Goal: Task Accomplishment & Management: Use online tool/utility

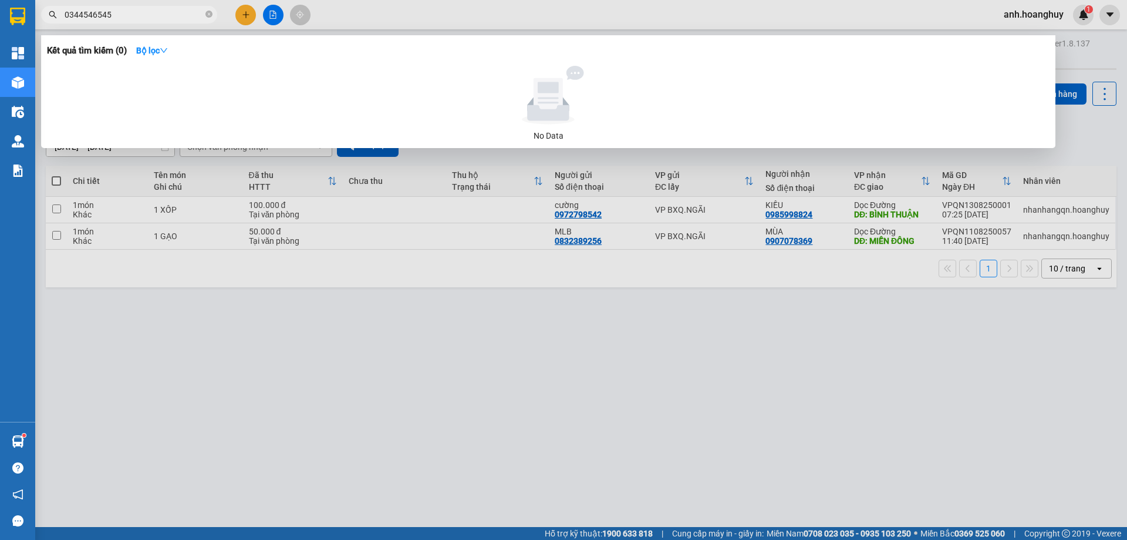
drag, startPoint x: 114, startPoint y: 12, endPoint x: 38, endPoint y: 37, distance: 80.2
click at [38, 25] on div "Kết quả tìm kiếm ( 0 ) Bộ lọc No Data 0344546545" at bounding box center [114, 15] width 229 height 21
click at [268, 15] on div at bounding box center [563, 270] width 1127 height 540
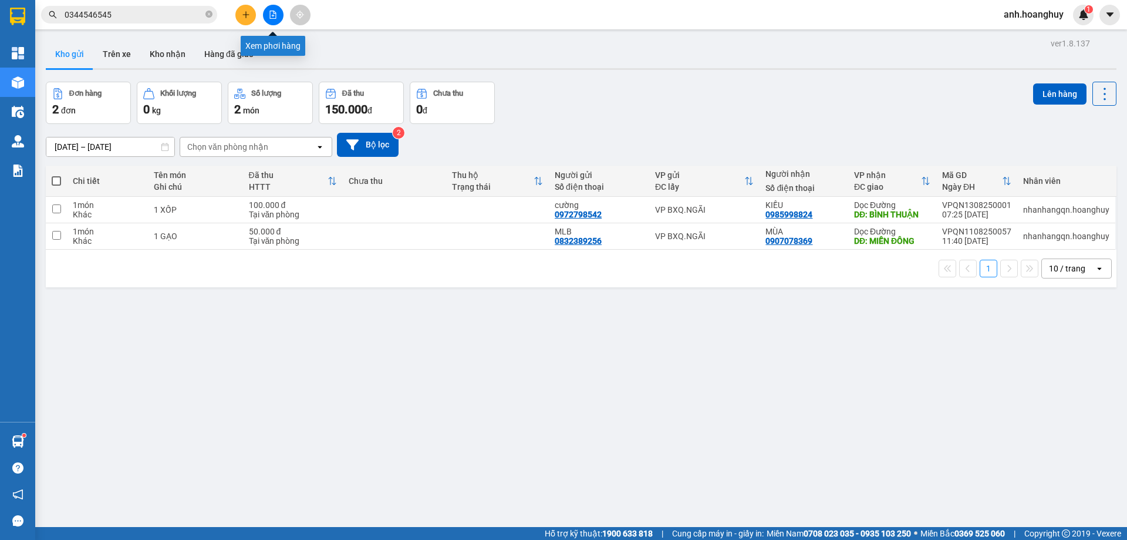
click at [268, 15] on button at bounding box center [273, 15] width 21 height 21
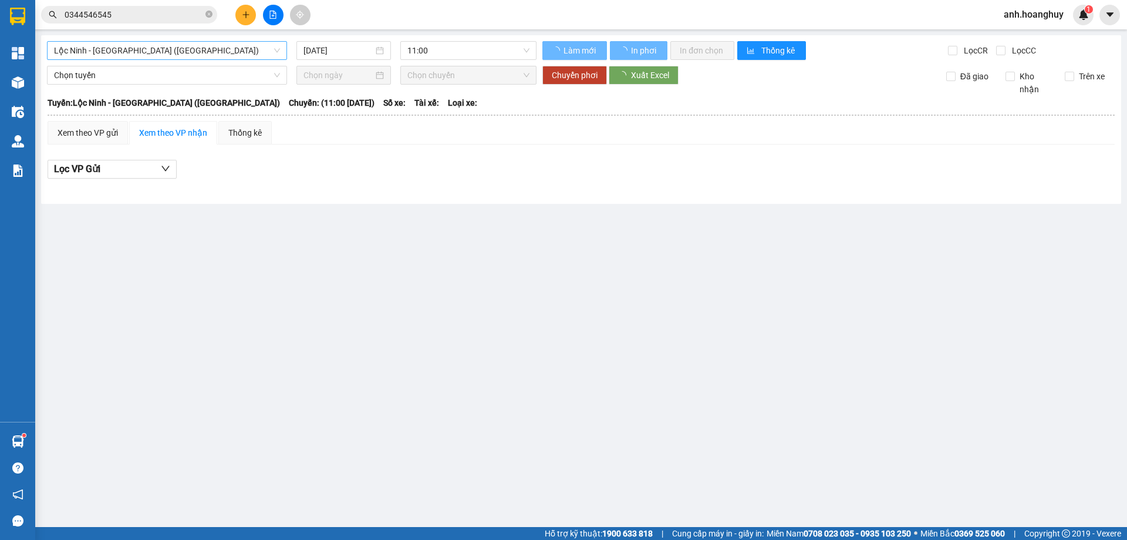
click at [184, 47] on span "Lộc Ninh - [GEOGRAPHIC_DATA] ([GEOGRAPHIC_DATA])" at bounding box center [167, 51] width 226 height 18
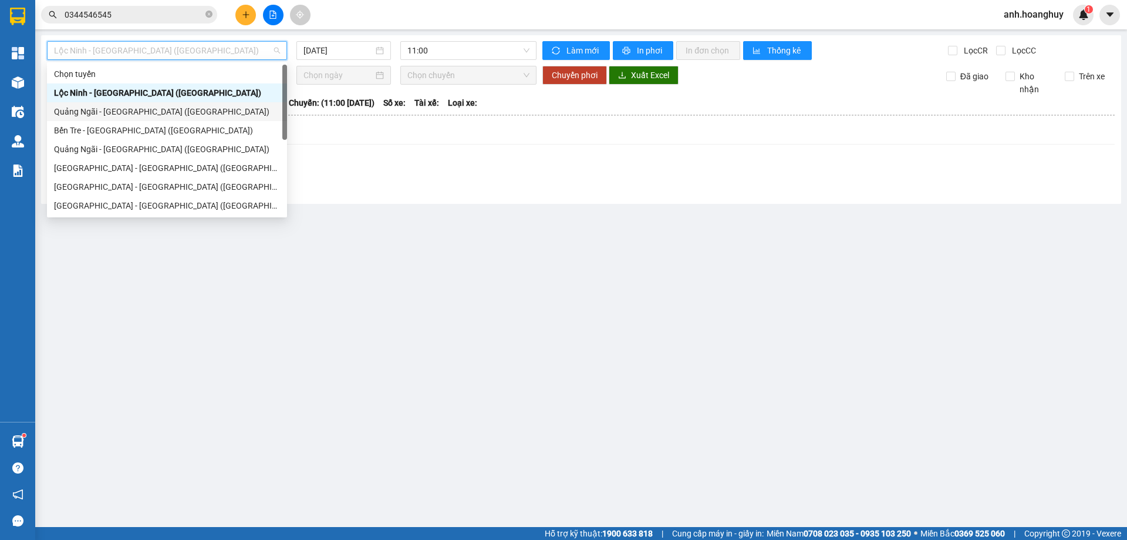
click at [135, 116] on div "Quảng Ngãi - [GEOGRAPHIC_DATA] ([GEOGRAPHIC_DATA])" at bounding box center [167, 111] width 226 height 13
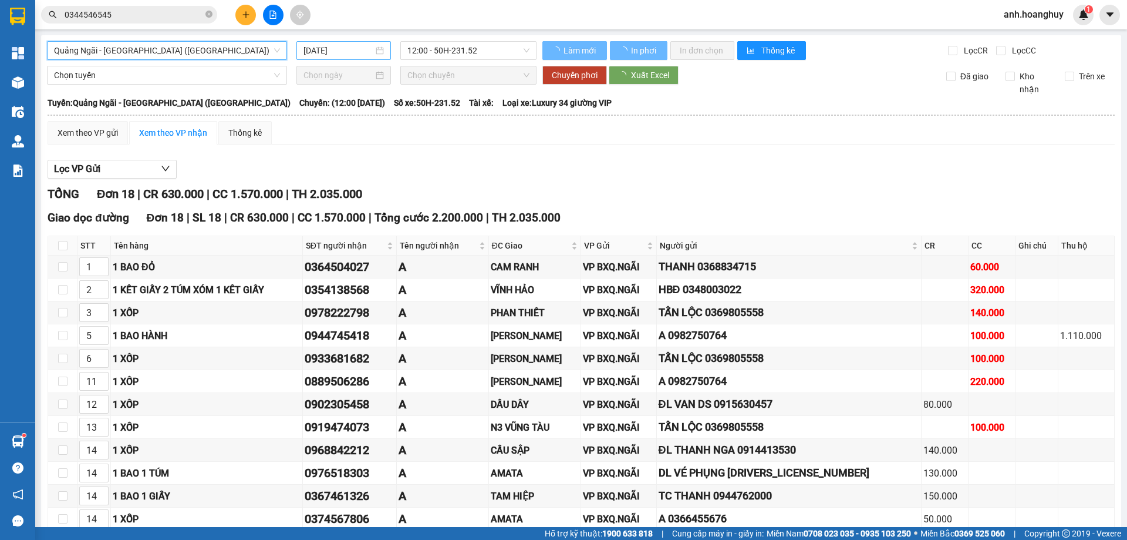
click at [326, 57] on div "[DATE]" at bounding box center [343, 50] width 95 height 19
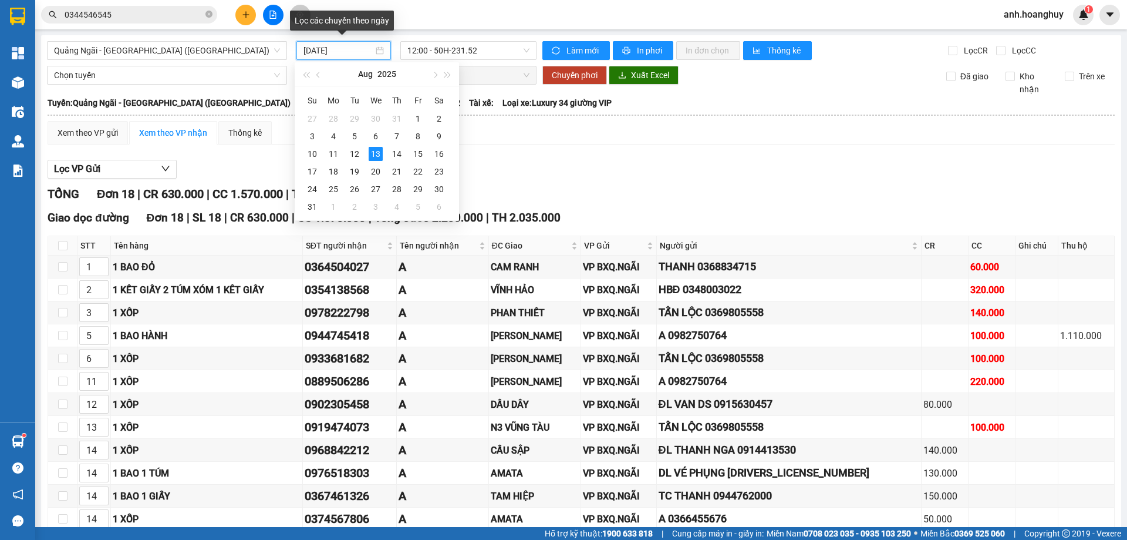
click at [328, 52] on input "[DATE]" at bounding box center [339, 50] width 70 height 13
click at [336, 149] on div "11" at bounding box center [333, 154] width 14 height 14
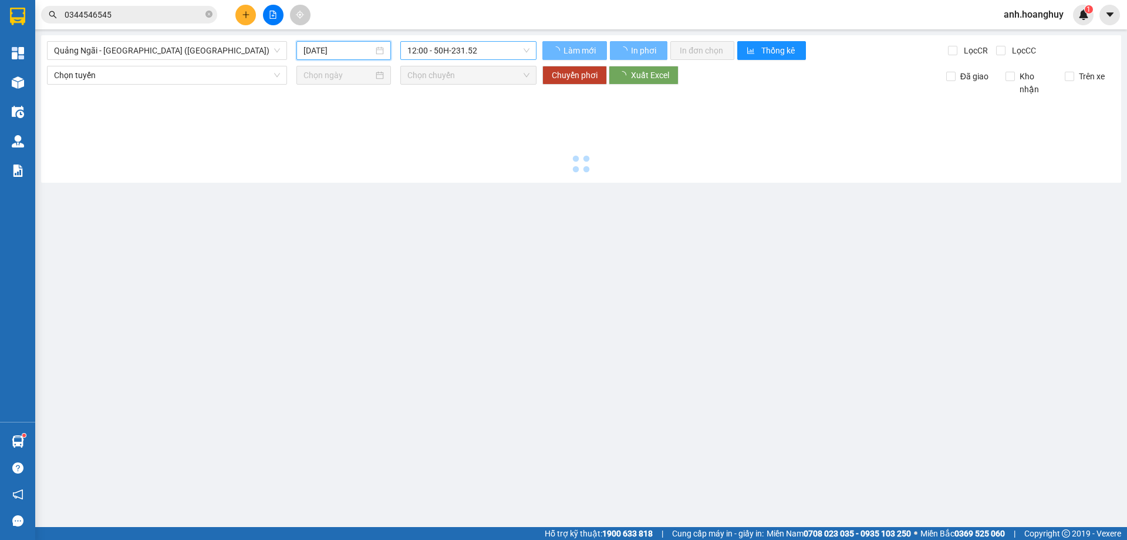
type input "[DATE]"
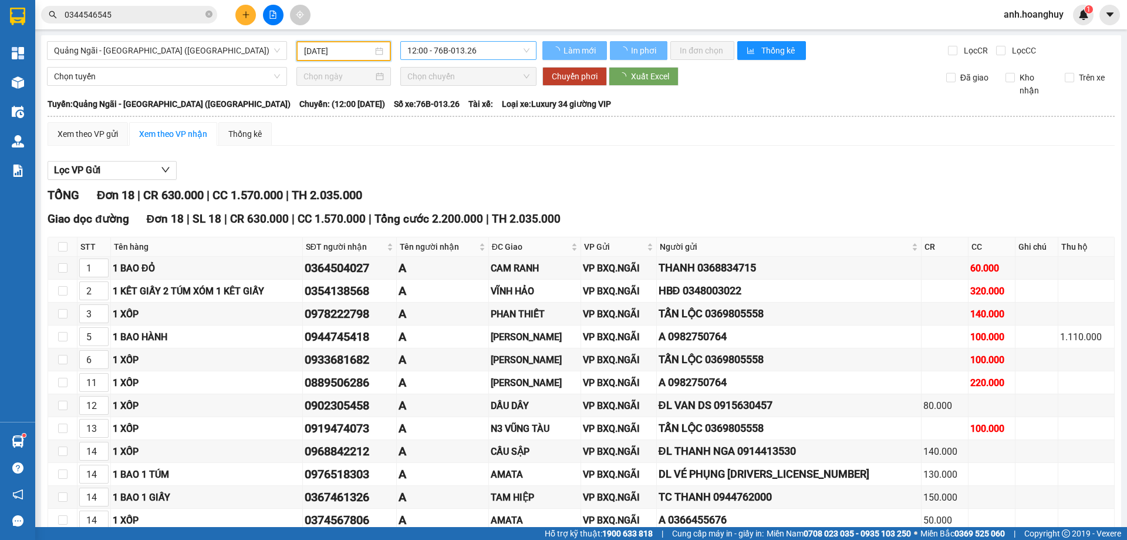
click at [435, 49] on span "12:00 - 76B-013.26" at bounding box center [468, 51] width 122 height 18
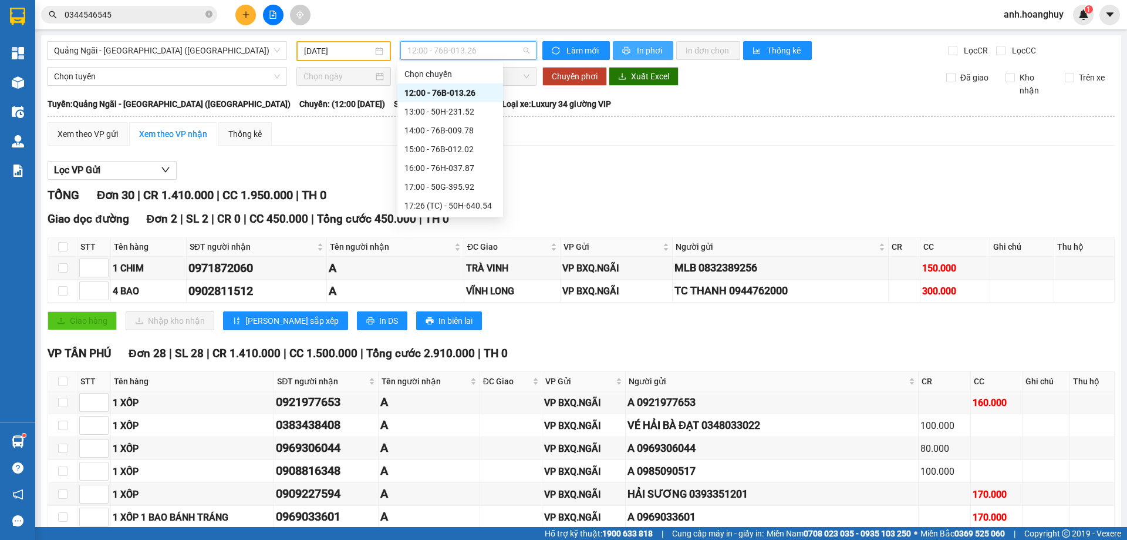
click at [628, 52] on button "In phơi" at bounding box center [643, 50] width 60 height 19
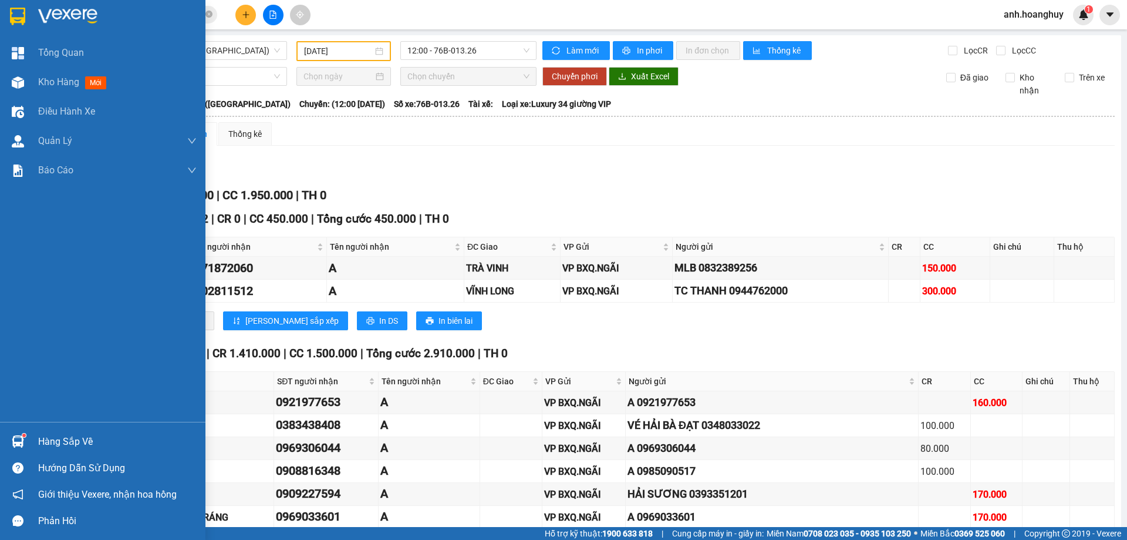
click at [21, 8] on img at bounding box center [17, 17] width 15 height 18
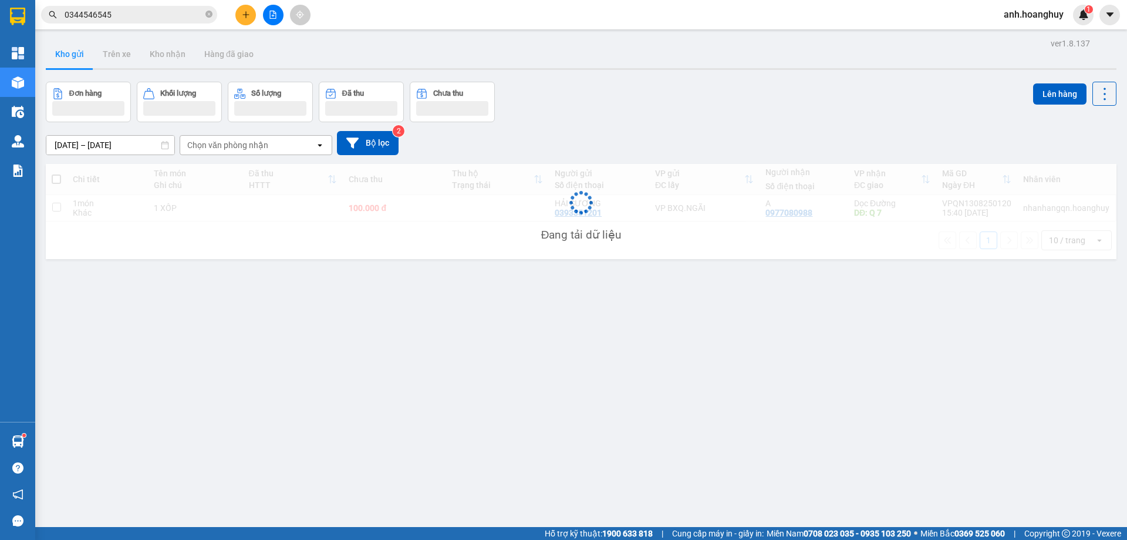
click at [706, 200] on div "Đang tải dữ liệu" at bounding box center [581, 211] width 1071 height 95
